Goal: Information Seeking & Learning: Learn about a topic

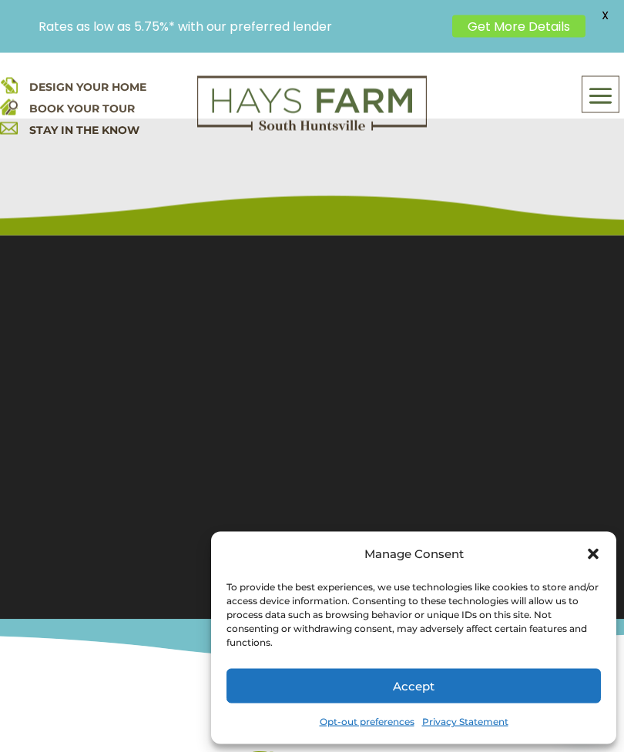
scroll to position [118, 0]
click at [585, 590] on div "Manage Consent To provide the best experiences, we use technologies like cookie…" at bounding box center [413, 638] width 405 height 213
click at [595, 560] on icon "Close dialog" at bounding box center [593, 554] width 11 height 11
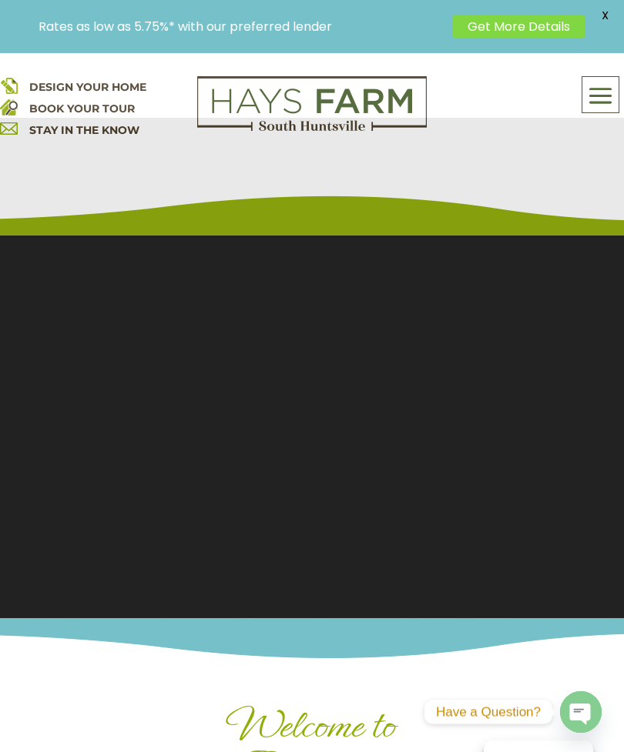
click at [598, 90] on span at bounding box center [600, 95] width 36 height 35
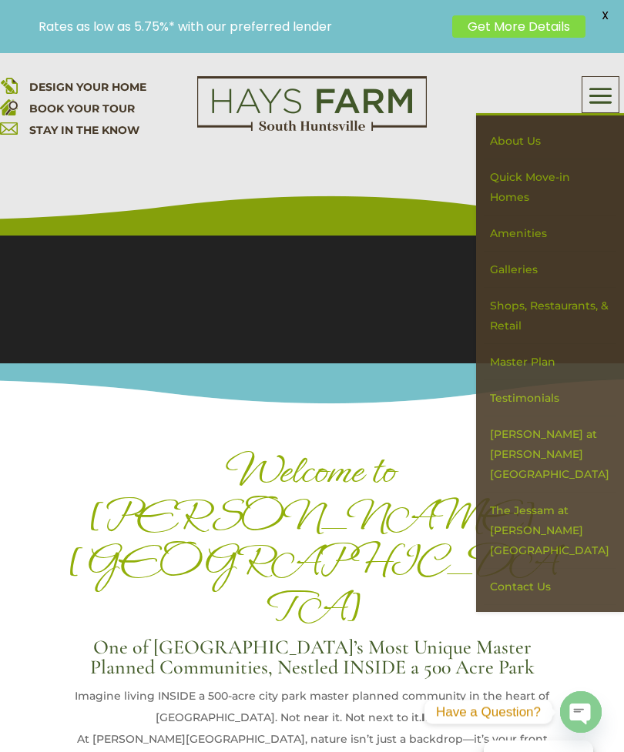
scroll to position [379, 0]
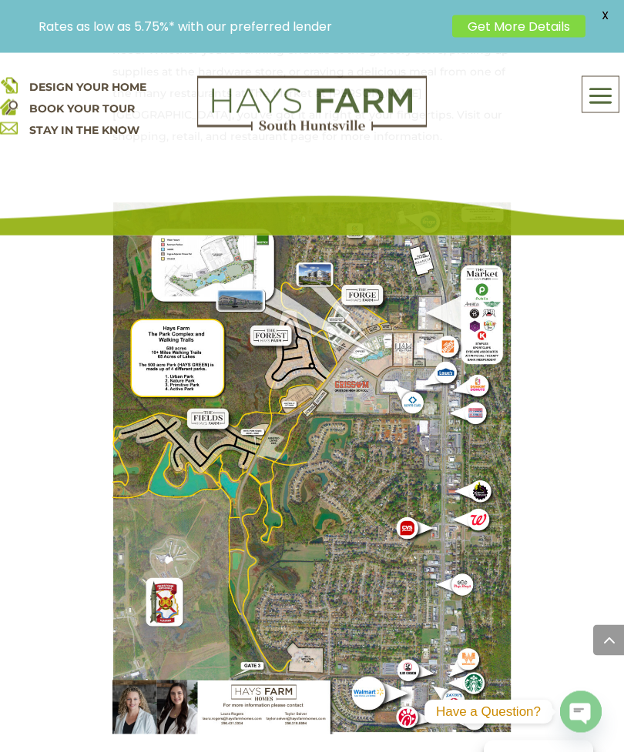
scroll to position [1629, 0]
click at [604, 102] on span at bounding box center [600, 95] width 36 height 35
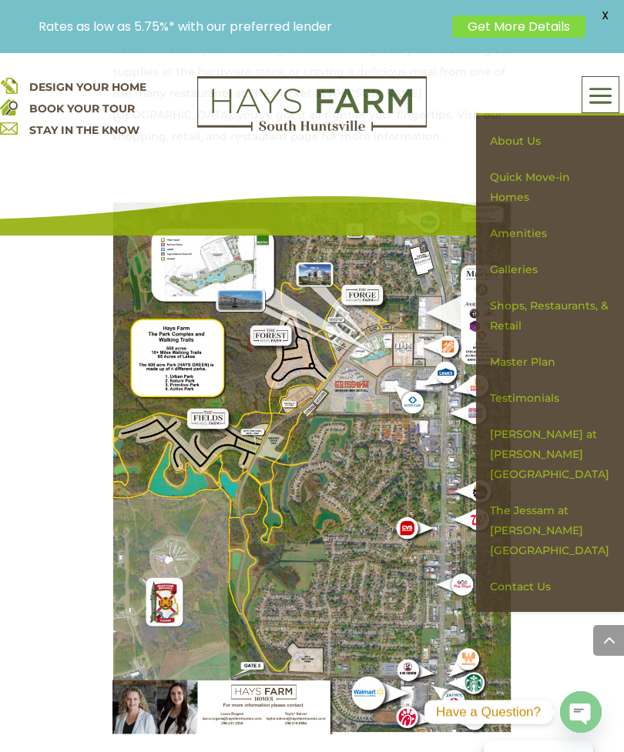
click at [585, 493] on link "The Jessam at [PERSON_NAME][GEOGRAPHIC_DATA]" at bounding box center [550, 531] width 133 height 76
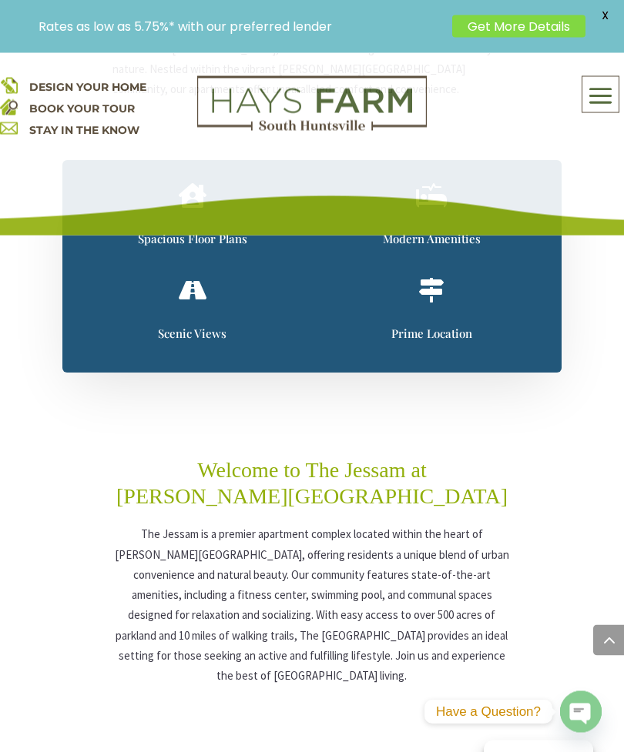
scroll to position [1041, 0]
click at [608, 99] on span at bounding box center [600, 95] width 36 height 35
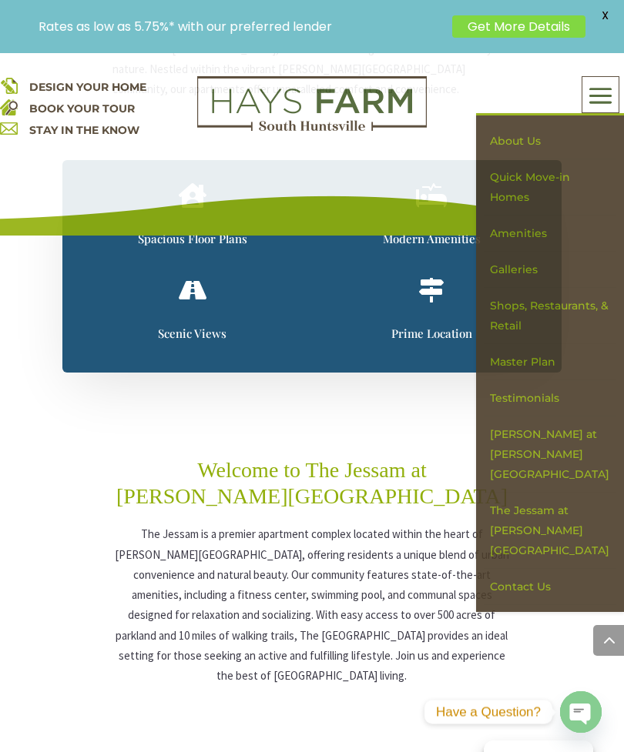
click at [563, 429] on link "[PERSON_NAME] at [PERSON_NAME][GEOGRAPHIC_DATA]" at bounding box center [550, 455] width 133 height 76
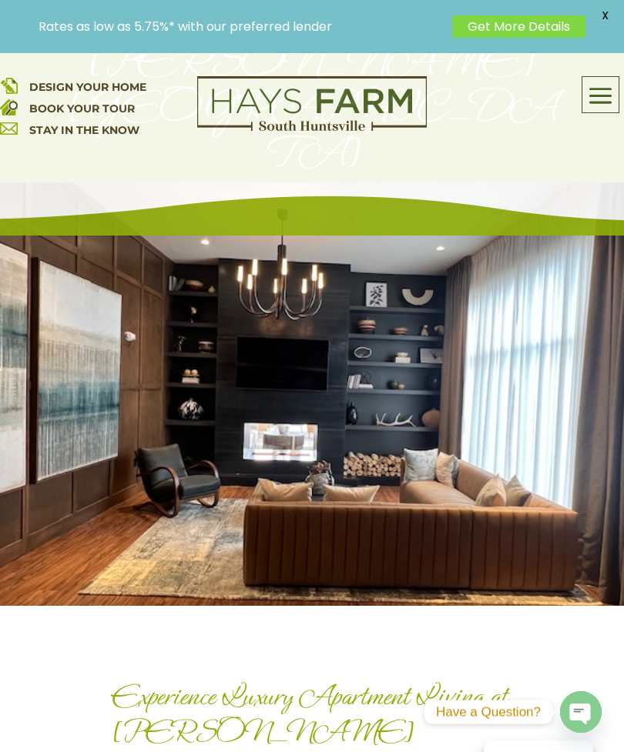
scroll to position [0, 0]
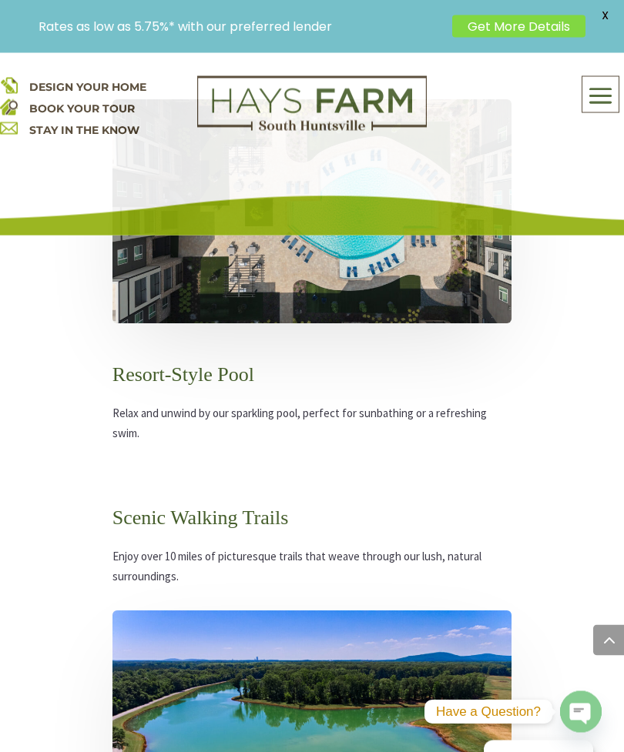
scroll to position [2934, 0]
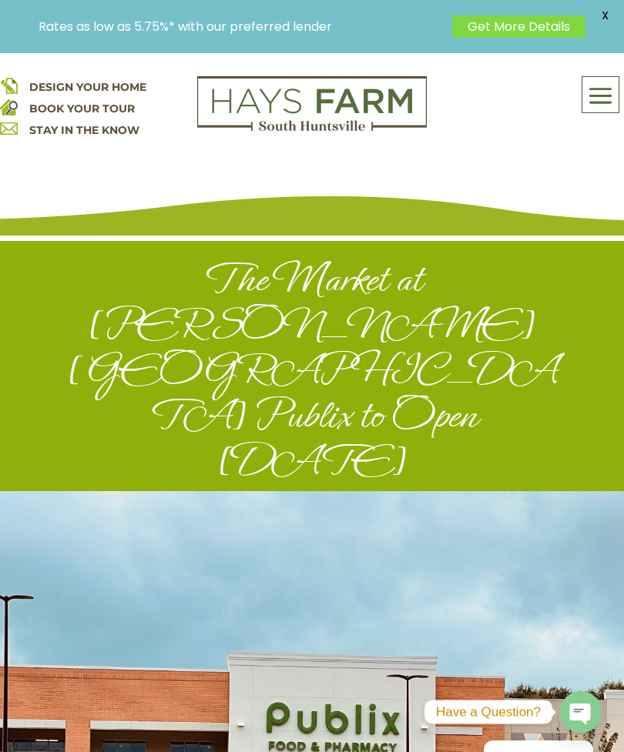
click at [603, 112] on span at bounding box center [600, 95] width 36 height 35
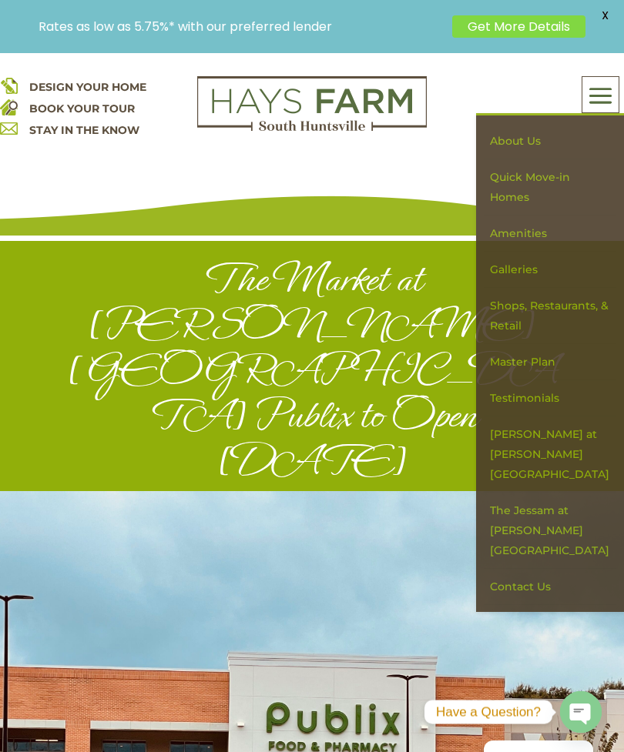
click at [576, 309] on link "Shops, Restaurants, & Retail" at bounding box center [550, 316] width 133 height 56
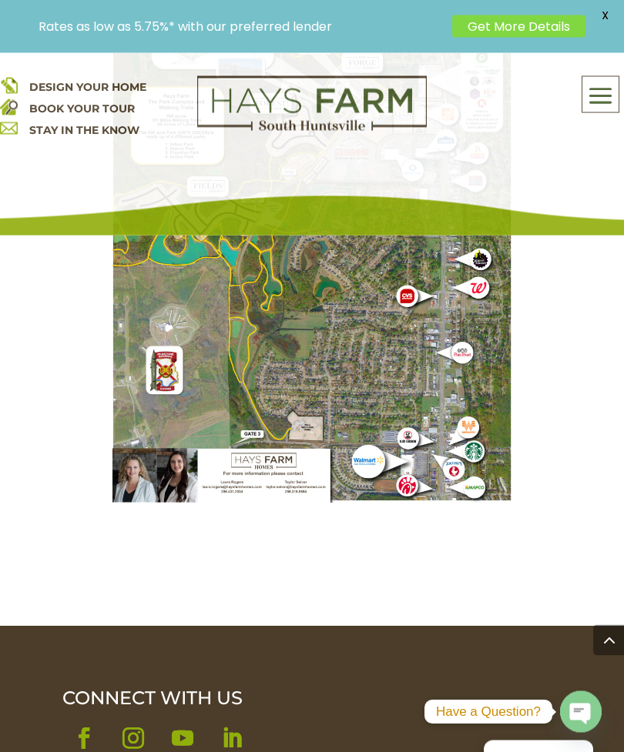
scroll to position [4810, 0]
